Goal: Task Accomplishment & Management: Use online tool/utility

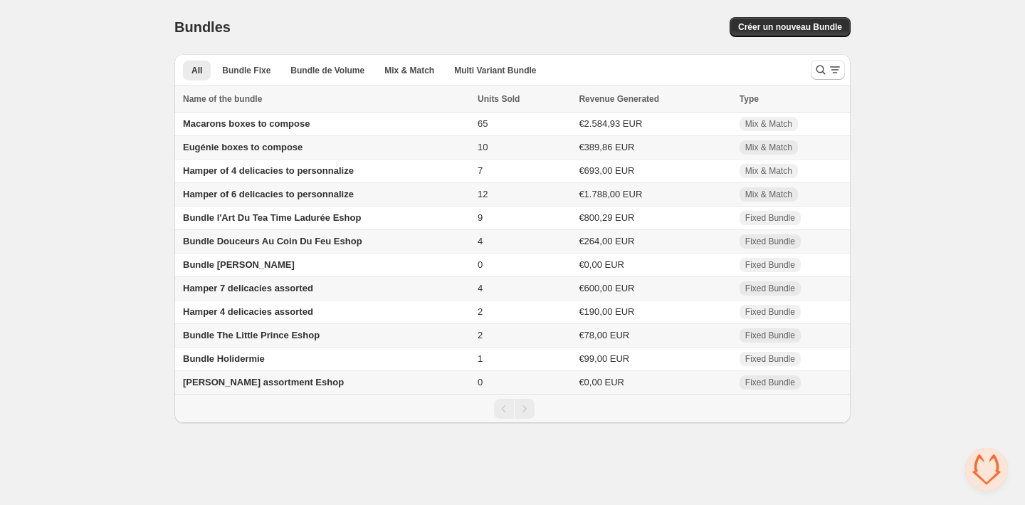
click at [220, 144] on span "Eugénie boxes to compose" at bounding box center [243, 147] width 120 height 11
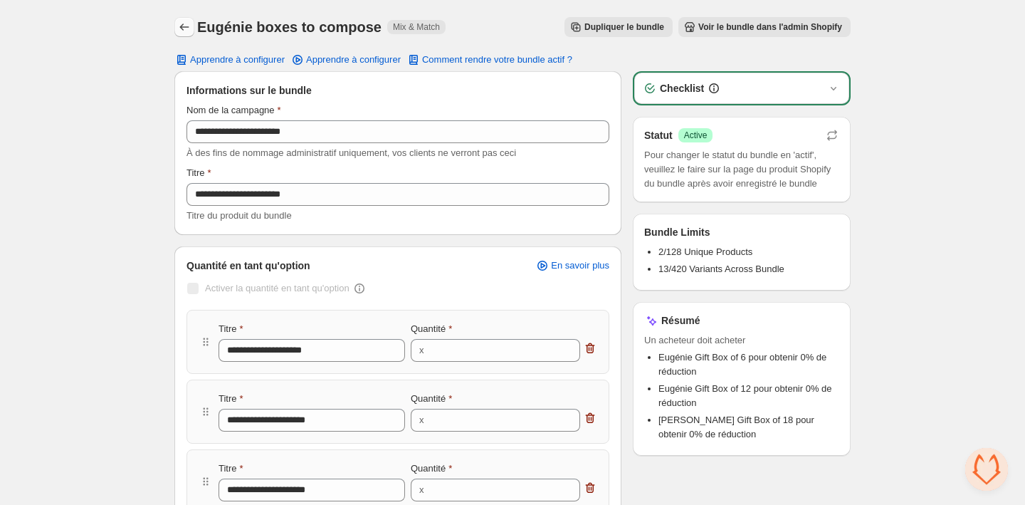
click at [178, 27] on icon "Back" at bounding box center [184, 27] width 14 height 14
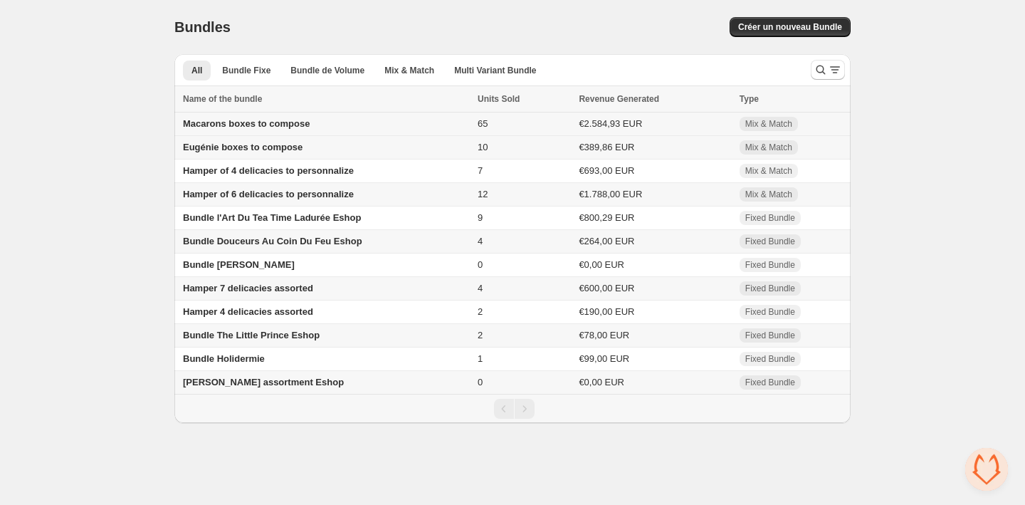
click at [310, 125] on span "Macarons boxes to compose" at bounding box center [246, 123] width 127 height 11
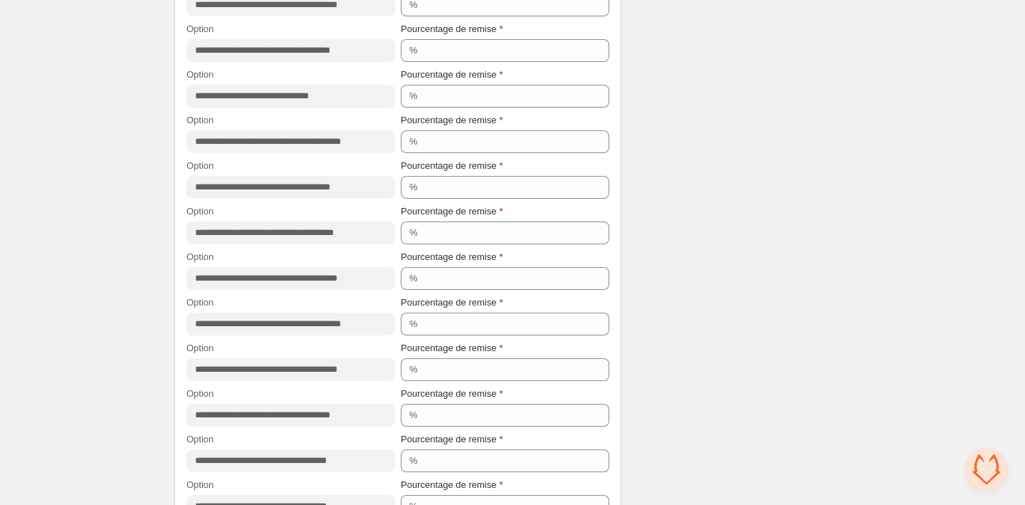
scroll to position [1737, 0]
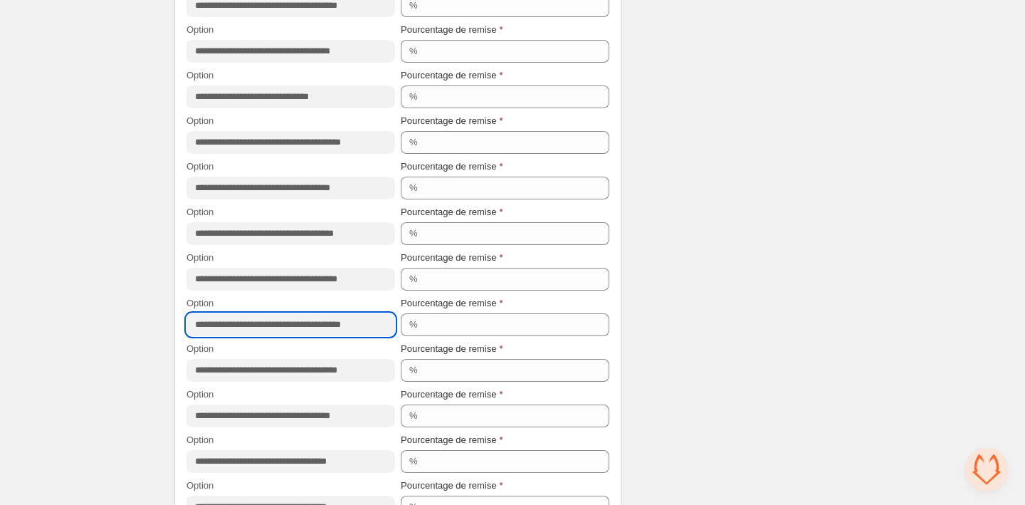
drag, startPoint x: 384, startPoint y: 329, endPoint x: 167, endPoint y: 325, distance: 216.4
click at [167, 325] on div "**********" at bounding box center [512, 76] width 710 height 3627
